Goal: Use online tool/utility: Utilize a website feature to perform a specific function

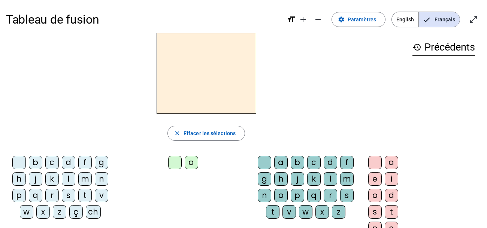
click at [83, 180] on div "m" at bounding box center [84, 178] width 13 height 13
click at [188, 165] on div "a" at bounding box center [191, 162] width 13 height 13
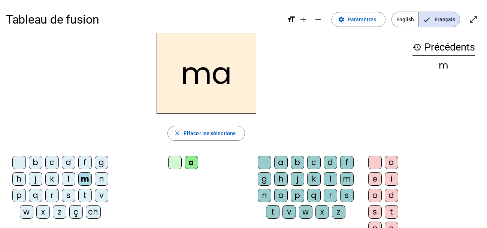
click at [351, 180] on div "m" at bounding box center [346, 178] width 13 height 13
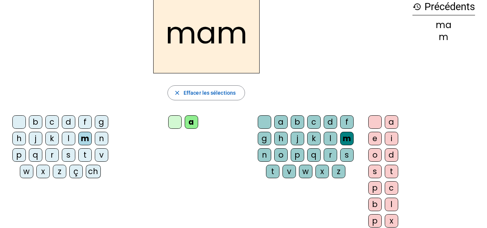
scroll to position [41, 0]
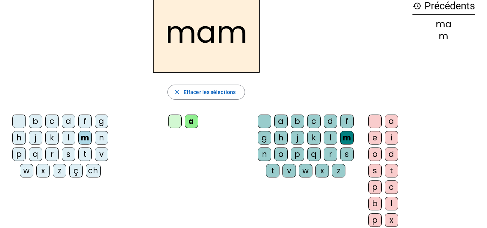
click at [388, 139] on div "i" at bounding box center [391, 137] width 13 height 13
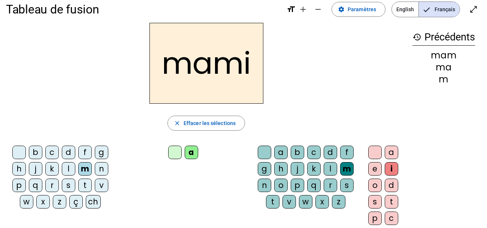
scroll to position [0, 0]
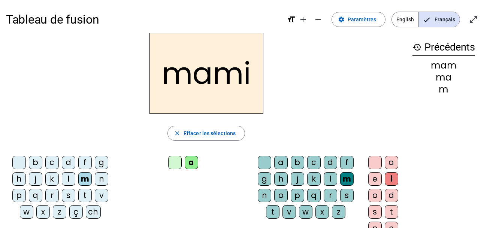
click at [388, 139] on div "close Effacer les sélections" at bounding box center [206, 133] width 401 height 15
click at [93, 213] on div "ch" at bounding box center [93, 211] width 15 height 13
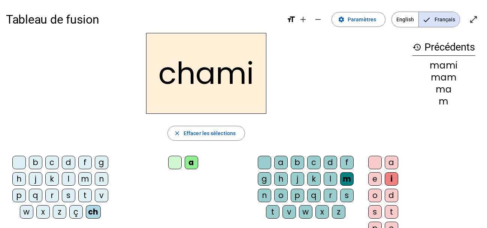
click at [376, 195] on div "o" at bounding box center [375, 195] width 13 height 13
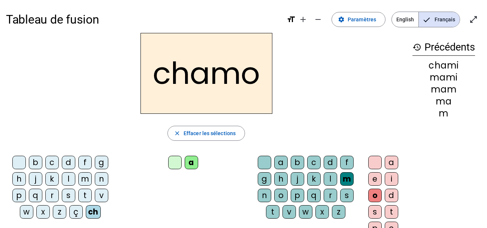
click at [295, 182] on div "j" at bounding box center [297, 178] width 13 height 13
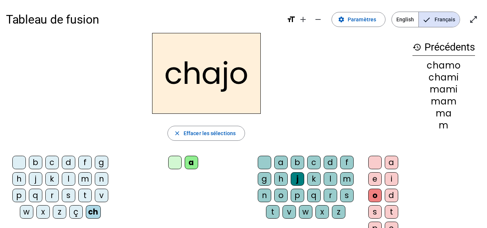
click at [69, 165] on div "d" at bounding box center [68, 162] width 13 height 13
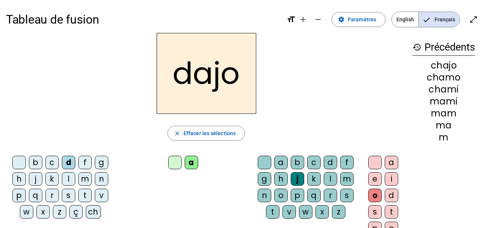
click at [331, 176] on div "l" at bounding box center [330, 178] width 13 height 13
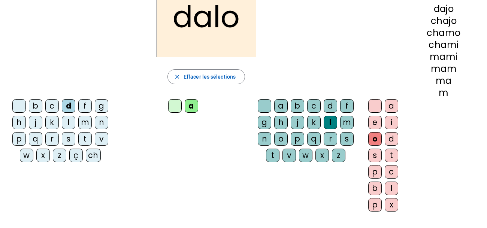
scroll to position [22, 0]
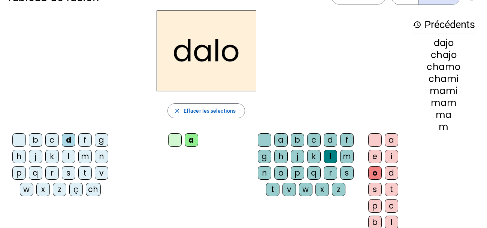
click at [372, 156] on div "e" at bounding box center [375, 156] width 13 height 13
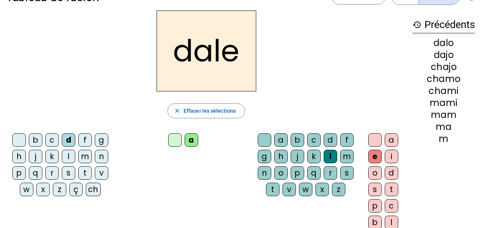
click at [23, 192] on div "w" at bounding box center [26, 189] width 13 height 13
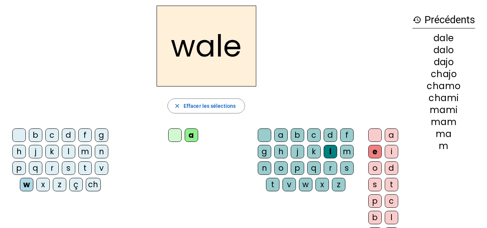
scroll to position [31, 0]
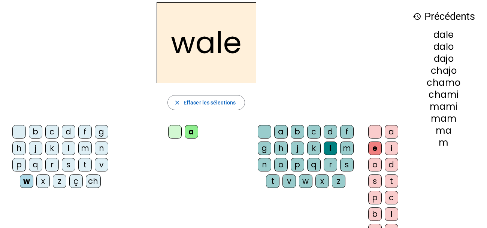
click at [68, 165] on div "s" at bounding box center [68, 164] width 13 height 13
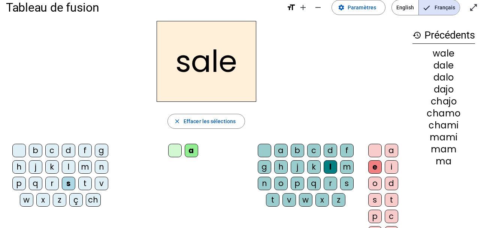
scroll to position [12, 0]
